Goal: Task Accomplishment & Management: Understand process/instructions

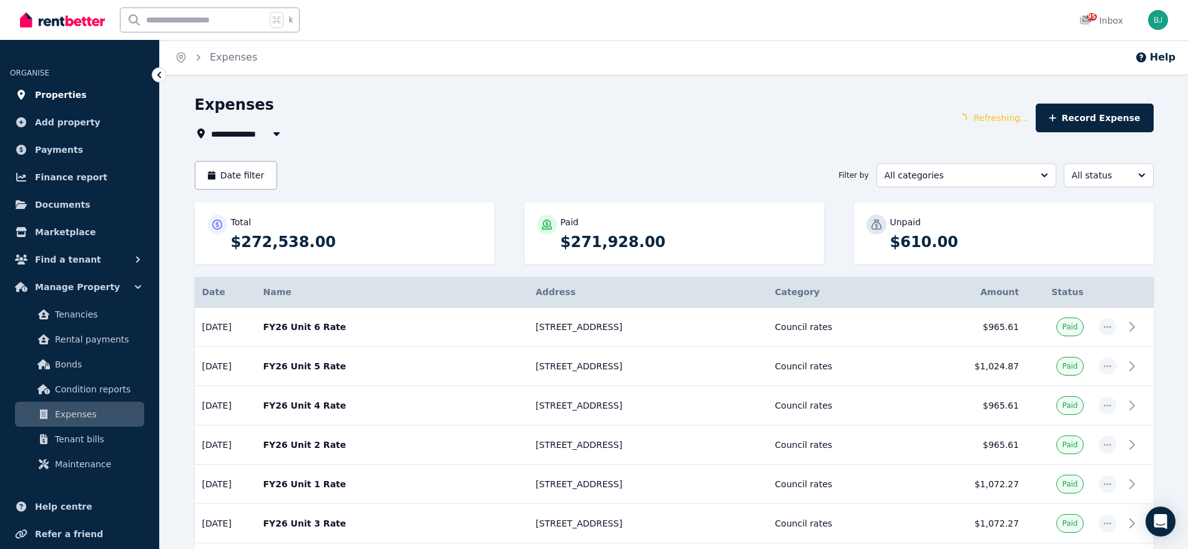
click at [64, 92] on span "Properties" at bounding box center [61, 94] width 52 height 15
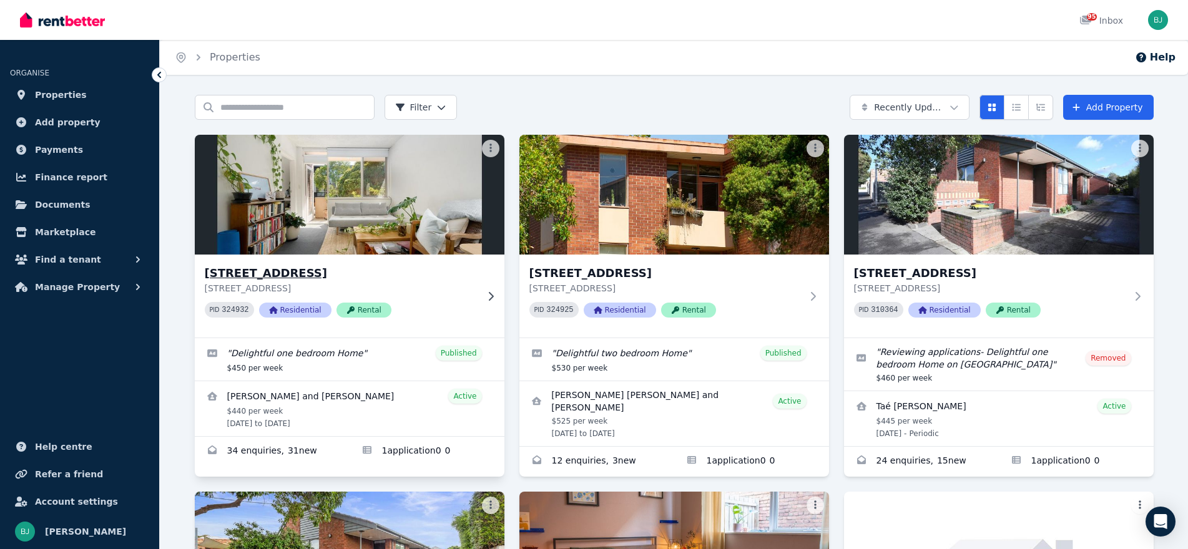
click at [490, 285] on div "[STREET_ADDRESS] PID 324932 Residential Rental" at bounding box center [350, 296] width 310 height 83
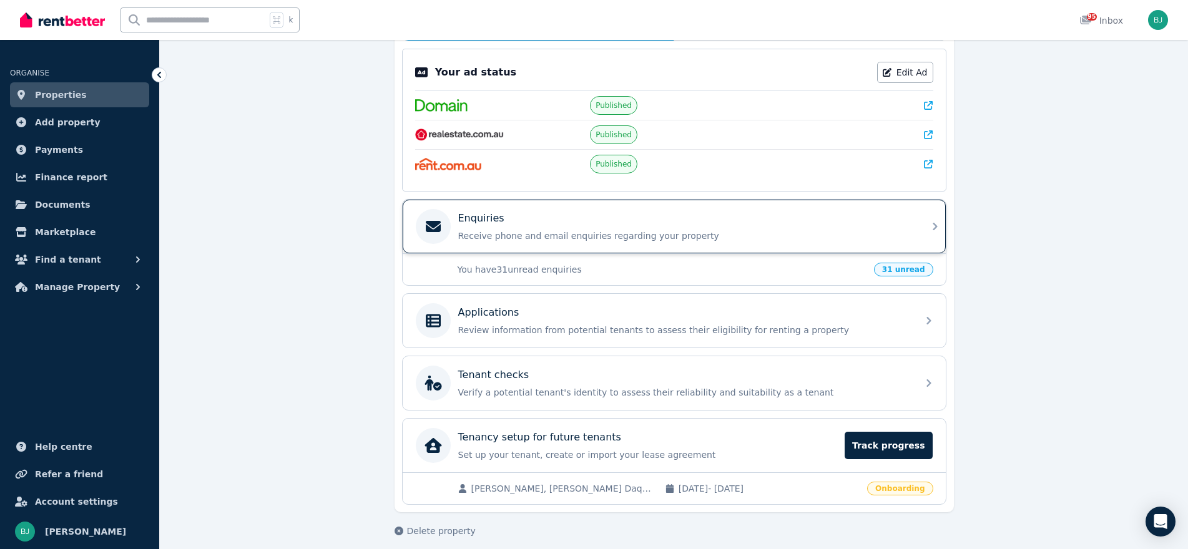
scroll to position [251, 0]
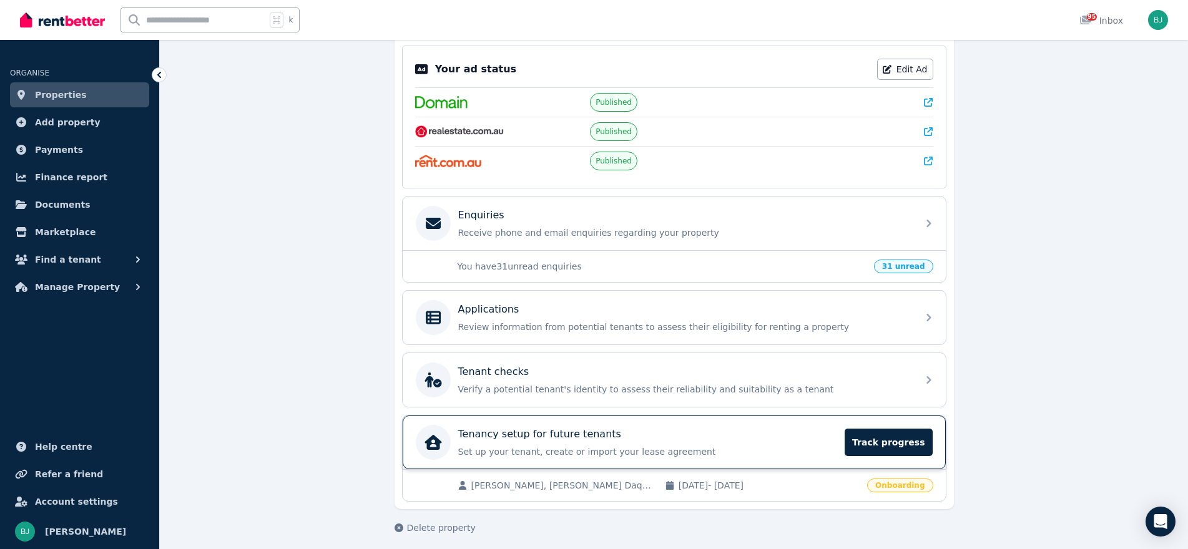
click at [852, 440] on div "Tenancy setup for future tenants Set up your tenant, create or import your leas…" at bounding box center [674, 443] width 543 height 54
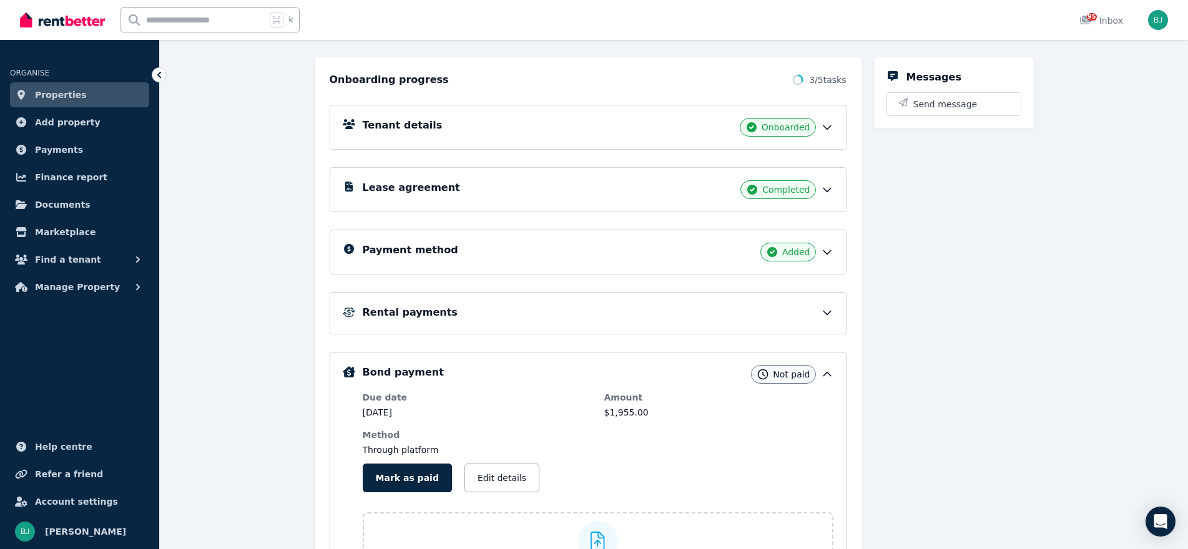
scroll to position [247, 0]
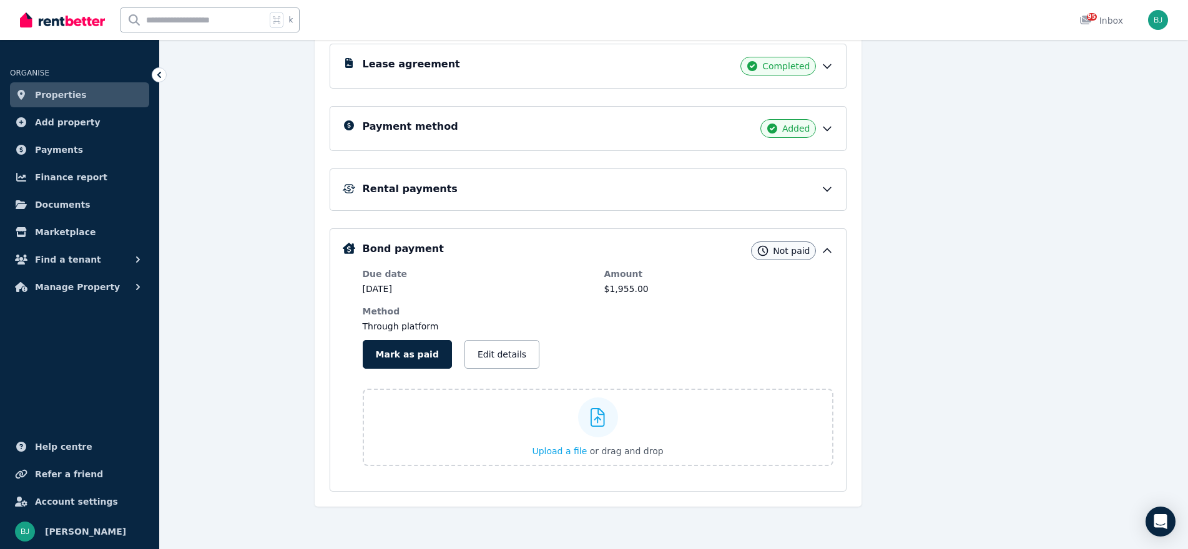
click at [825, 190] on icon at bounding box center [827, 190] width 7 height 4
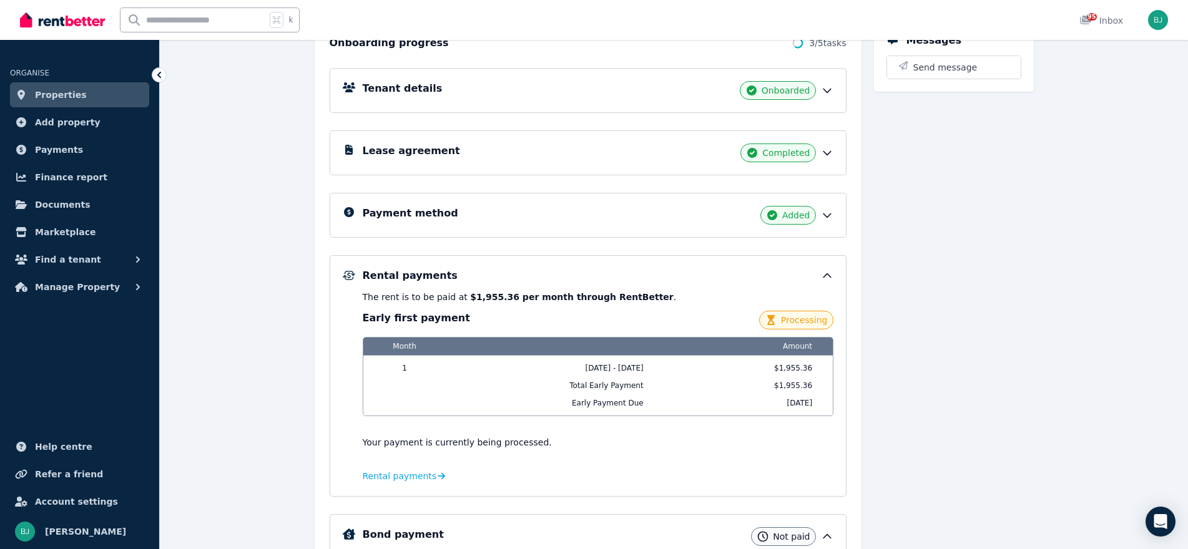
scroll to position [149, 0]
